Goal: Task Accomplishment & Management: Use online tool/utility

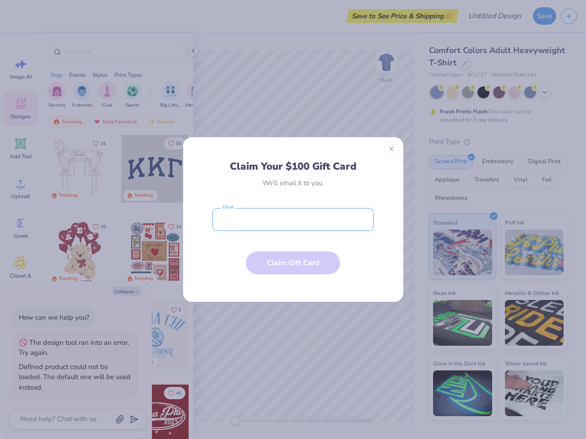
type textarea "x"
click at [293, 220] on input "email" at bounding box center [292, 219] width 161 height 23
click at [391, 149] on button "Close" at bounding box center [391, 149] width 16 height 16
